Goal: Browse casually: Explore the website without a specific task or goal

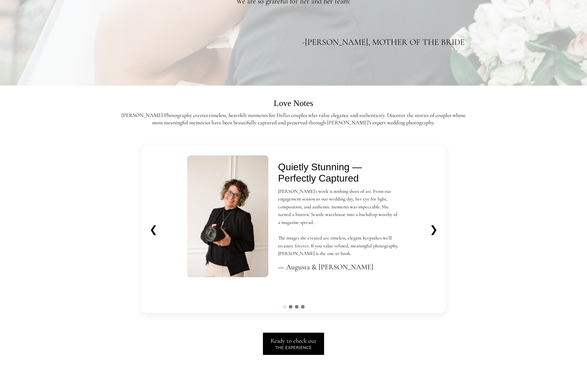
scroll to position [1237, 0]
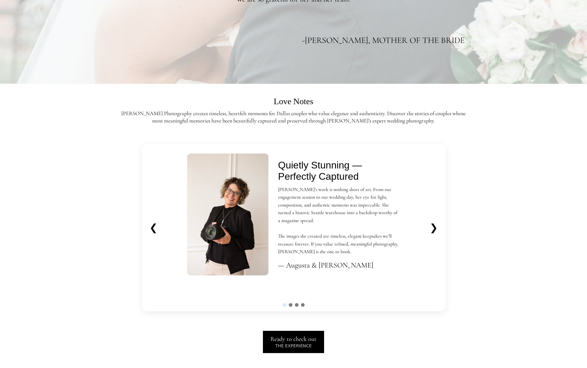
click at [434, 225] on button "❯" at bounding box center [434, 227] width 18 height 17
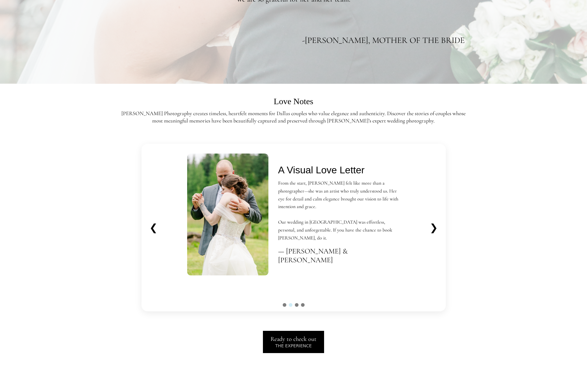
click at [434, 225] on button "❯" at bounding box center [434, 227] width 18 height 17
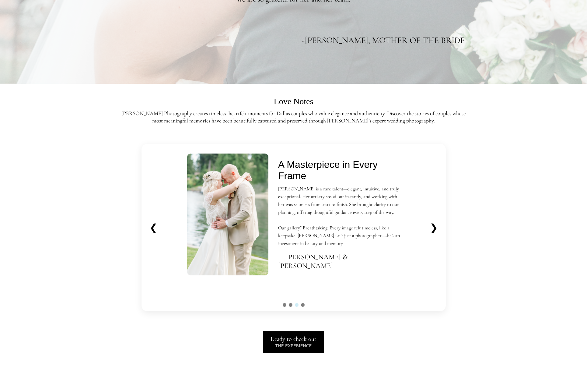
click at [434, 225] on button "❯" at bounding box center [434, 227] width 18 height 17
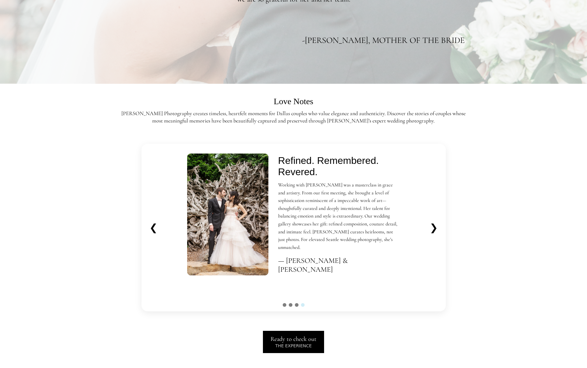
click at [434, 225] on button "❯" at bounding box center [434, 227] width 18 height 17
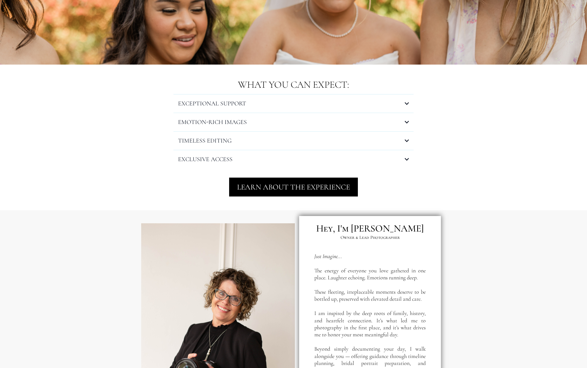
scroll to position [603, 0]
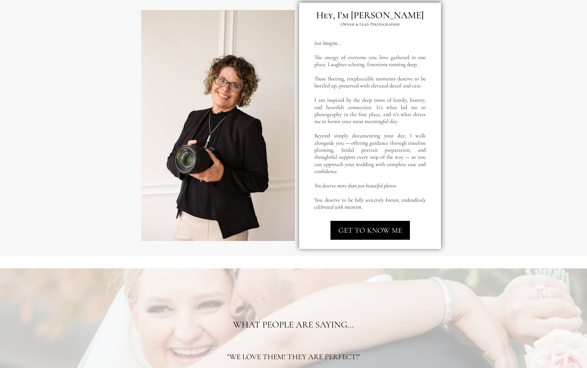
scroll to position [827, 0]
